Goal: Find specific fact

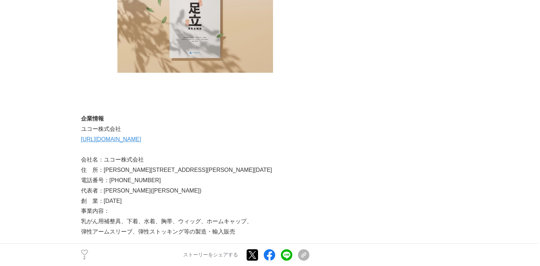
scroll to position [2355, 0]
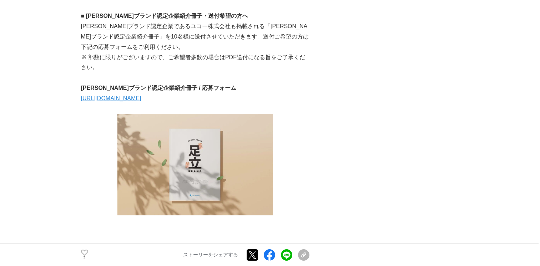
scroll to position [2355, 0]
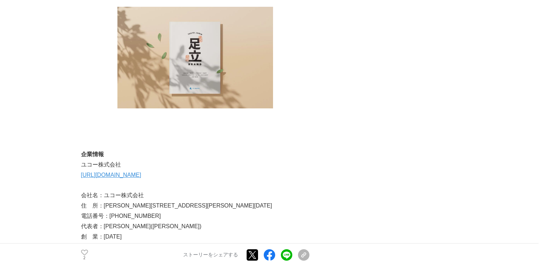
click at [122, 172] on link "[URL][DOMAIN_NAME]" at bounding box center [111, 175] width 60 height 6
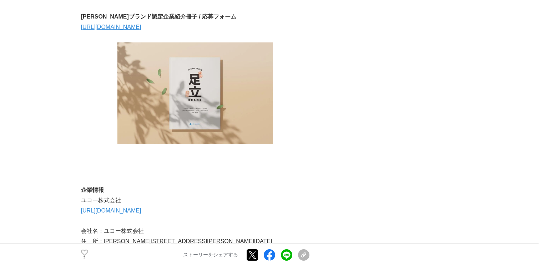
scroll to position [2283, 0]
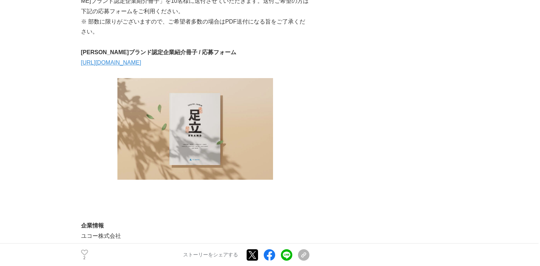
click at [115, 243] on link "[URL][DOMAIN_NAME]" at bounding box center [111, 246] width 60 height 6
drag, startPoint x: 104, startPoint y: 204, endPoint x: 148, endPoint y: 201, distance: 44.0
click at [148, 262] on p "会社名：ユコー株式会社" at bounding box center [195, 267] width 228 height 10
copy p "ユコー株式会社"
drag, startPoint x: 104, startPoint y: 235, endPoint x: 113, endPoint y: 234, distance: 9.3
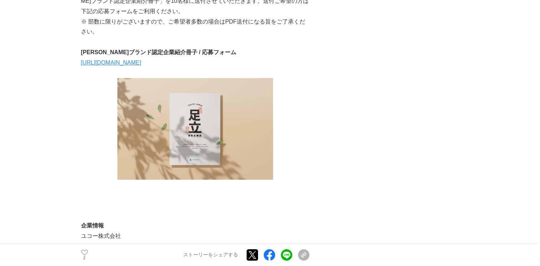
copy p "[PERSON_NAME]"
